Goal: Task Accomplishment & Management: Manage account settings

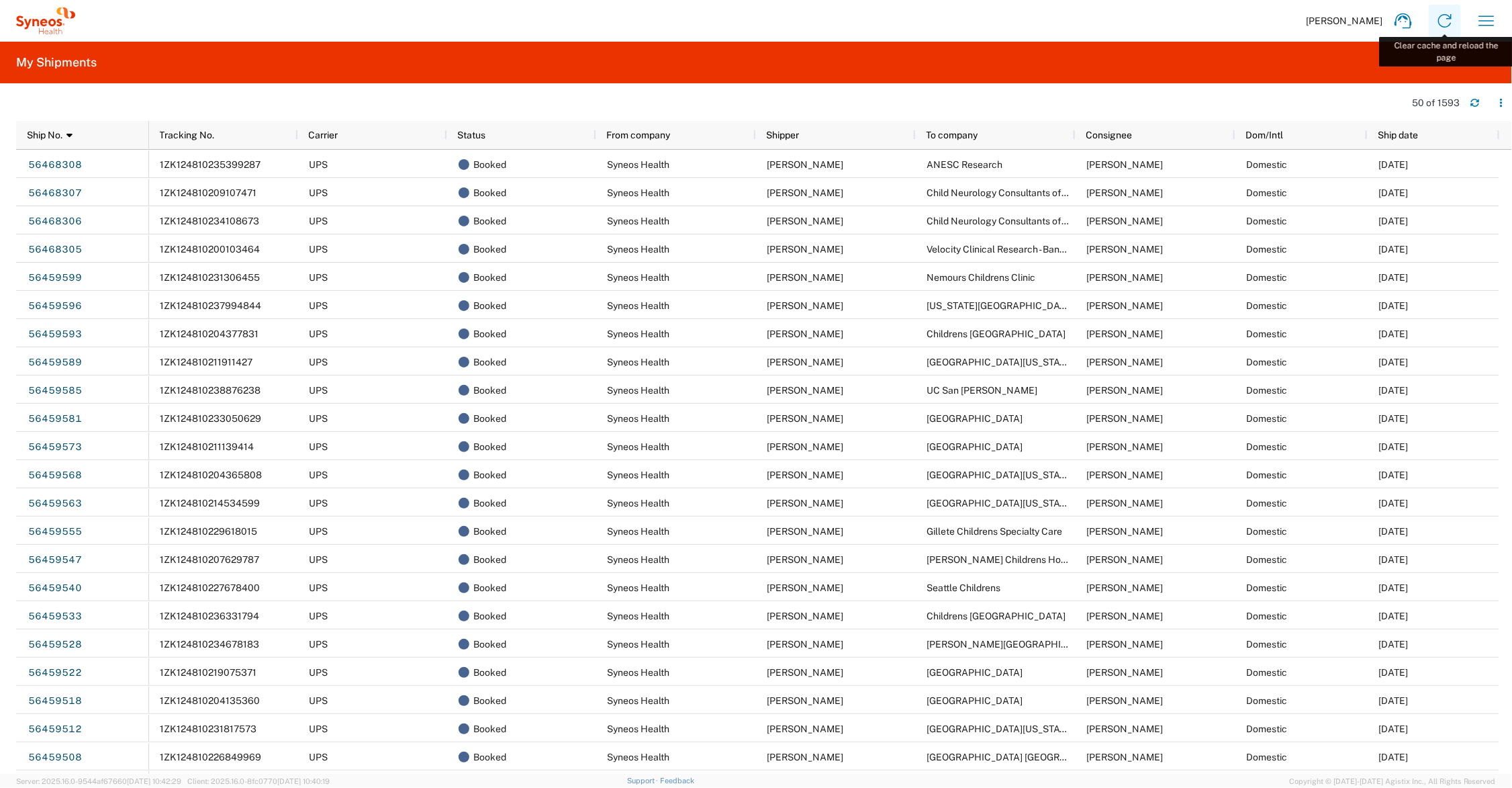
click at [1446, 16] on icon at bounding box center [1445, 21] width 21 height 21
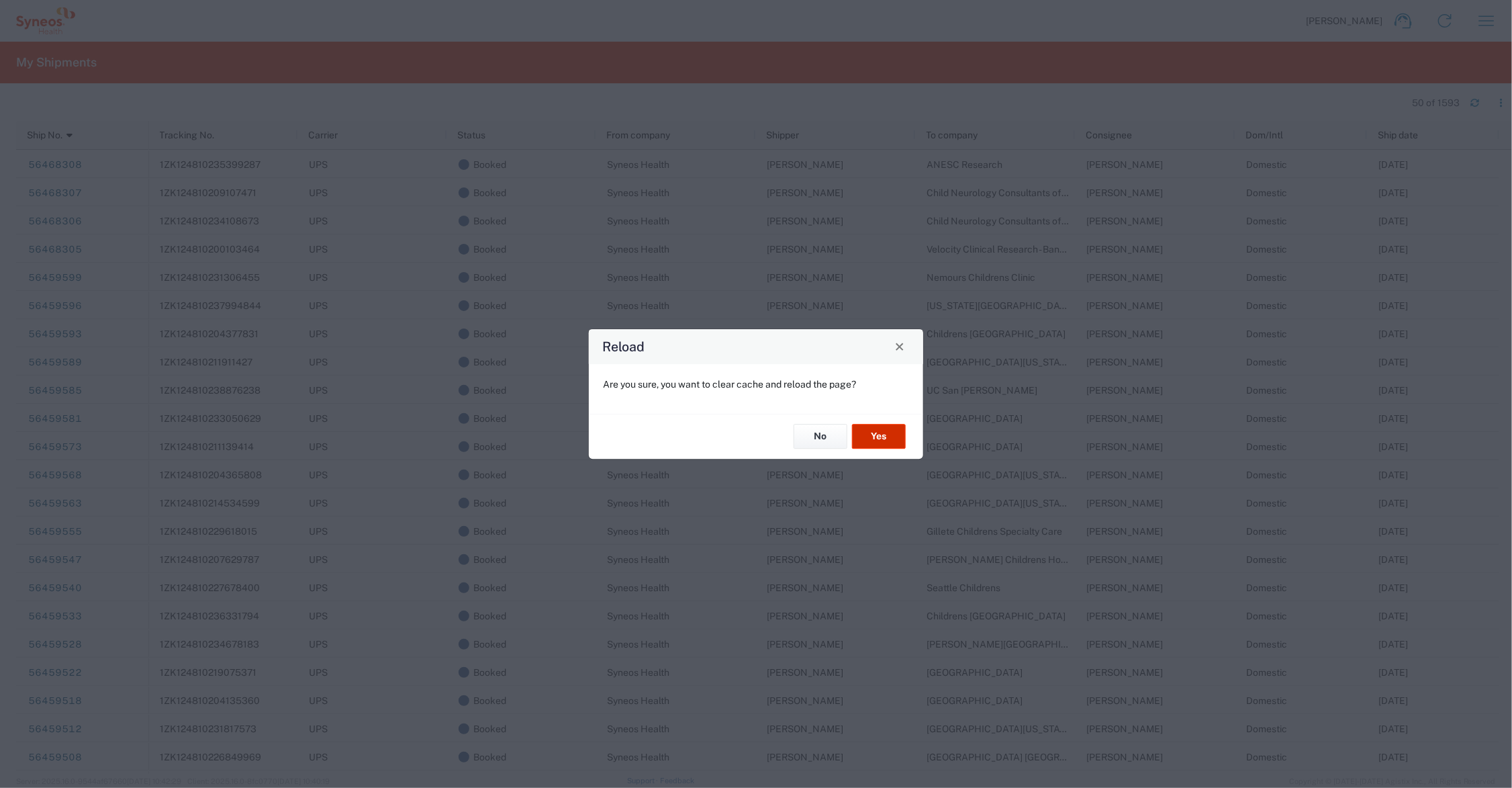
click at [883, 438] on button "Yes" at bounding box center [879, 437] width 54 height 25
